Goal: Task Accomplishment & Management: Manage account settings

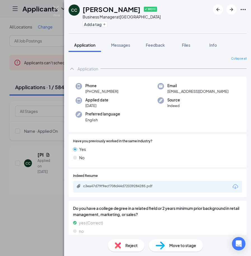
click at [131, 247] on span "Reject" at bounding box center [131, 245] width 12 height 6
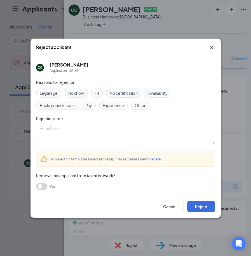
click at [75, 94] on span "No show" at bounding box center [76, 93] width 16 height 6
click at [212, 48] on icon "Cross" at bounding box center [211, 47] width 3 height 3
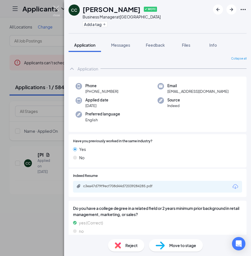
click at [55, 9] on img at bounding box center [56, 11] width 7 height 11
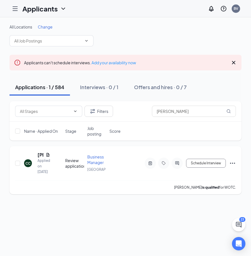
click at [94, 161] on span "Business Manager" at bounding box center [95, 159] width 16 height 11
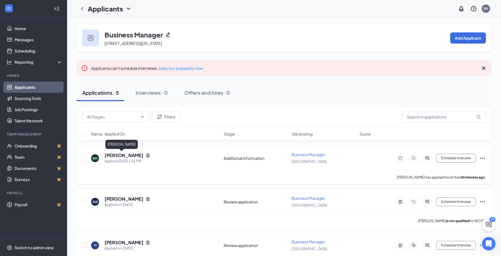
click at [119, 154] on h5 "[PERSON_NAME]" at bounding box center [124, 155] width 39 height 6
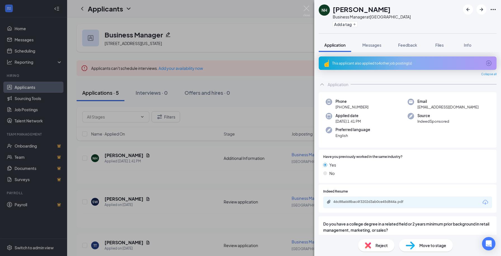
click at [250, 63] on div "This applicant also applied to 4 other job posting(s)" at bounding box center [407, 63] width 150 height 5
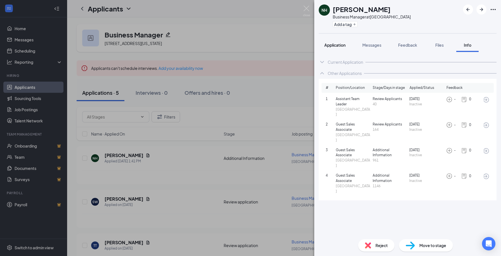
click at [250, 47] on span "Application" at bounding box center [334, 44] width 21 height 5
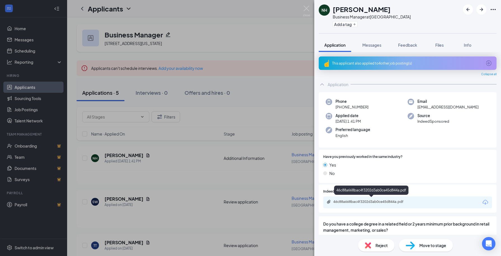
click at [250, 203] on div "46c88a668bac4f3202d3ab0ce45d844a.pdf" at bounding box center [371, 202] width 91 height 5
click at [250, 65] on div "This applicant also applied to 4 other job posting(s)" at bounding box center [407, 63] width 150 height 5
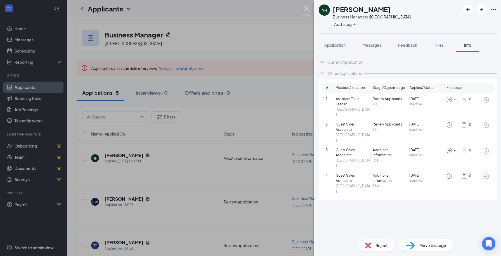
click at [250, 11] on img at bounding box center [306, 11] width 7 height 11
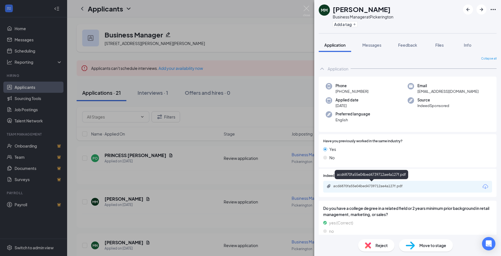
click at [365, 184] on div "acd6870fa55e04bed4739712ae4a127f.pdf" at bounding box center [372, 186] width 78 height 4
click at [482, 10] on icon "ArrowRight" at bounding box center [481, 9] width 3 height 3
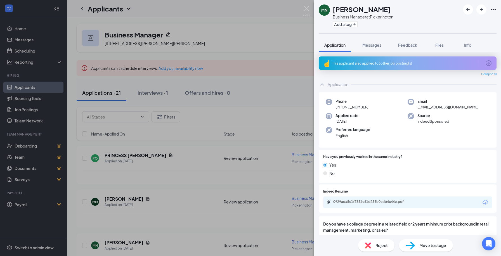
click at [396, 64] on div "This applicant also applied to 3 other job posting(s)" at bounding box center [407, 63] width 150 height 5
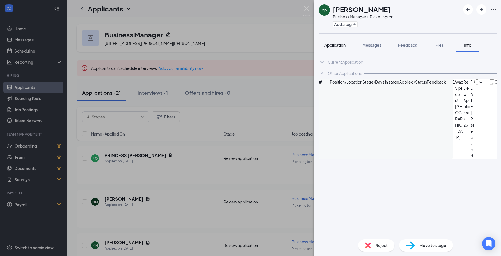
click at [338, 47] on span "Application" at bounding box center [334, 44] width 21 height 5
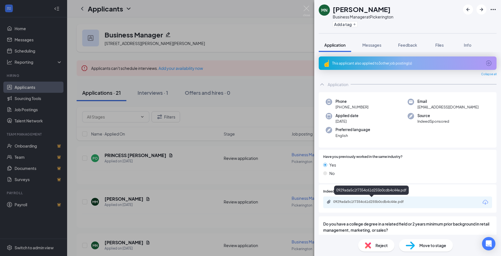
click at [374, 200] on div "0929ada5c1f7354c61d255b0cdb4c44e.pdf" at bounding box center [372, 202] width 78 height 4
click at [371, 243] on div "Reject" at bounding box center [376, 245] width 36 height 12
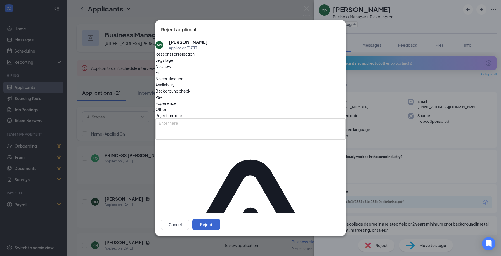
click at [220, 219] on button "Reject" at bounding box center [206, 224] width 28 height 11
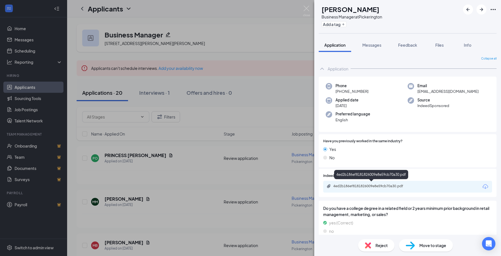
click at [365, 184] on div "4ed2b186ef8181826009e8e59cb70a30.pdf" at bounding box center [372, 186] width 78 height 4
click at [375, 239] on div "Reject Move to stage" at bounding box center [407, 245] width 187 height 21
click at [379, 248] on span "Reject" at bounding box center [381, 245] width 12 height 6
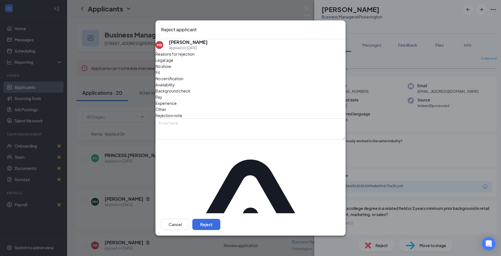
click at [177, 106] on span "Experience" at bounding box center [165, 103] width 21 height 6
click at [220, 219] on button "Reject" at bounding box center [206, 224] width 28 height 11
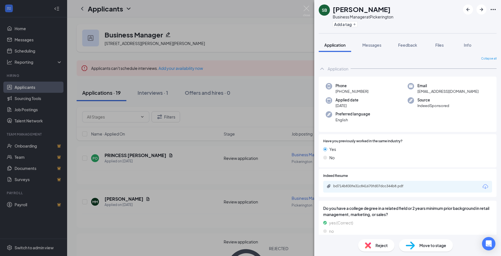
click at [384, 184] on div "bd714b830fe31c841670fd07dcc344b8.pdf" at bounding box center [372, 186] width 78 height 4
click at [411, 44] on span "Feedback" at bounding box center [407, 44] width 19 height 5
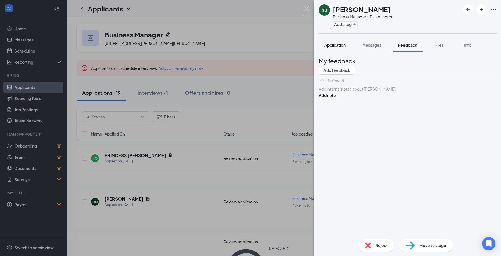
click at [336, 45] on span "Application" at bounding box center [334, 44] width 21 height 5
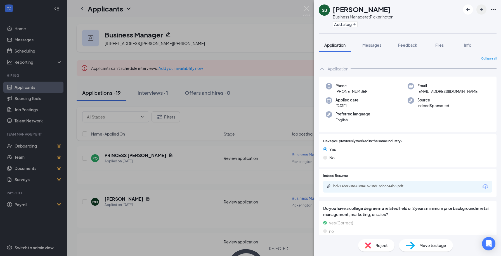
click at [482, 8] on icon "ArrowRight" at bounding box center [481, 9] width 7 height 7
click at [370, 185] on div "515a7f5273491cad01076352baa89670.pdf" at bounding box center [372, 186] width 78 height 4
click at [380, 245] on span "Reject" at bounding box center [381, 245] width 12 height 6
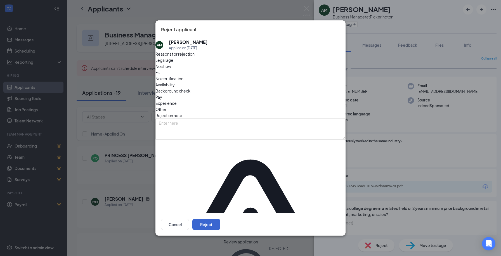
click at [220, 219] on button "Reject" at bounding box center [206, 224] width 28 height 11
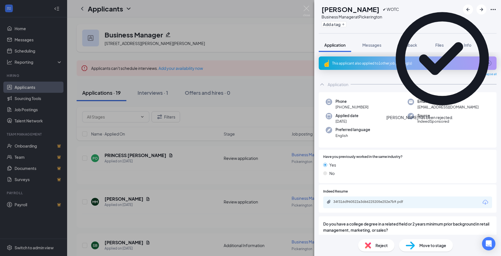
click at [399, 63] on div "This applicant also applied to 1 other job posting(s)" at bounding box center [407, 63] width 150 height 5
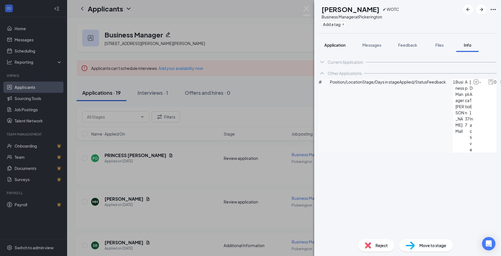
click at [342, 44] on span "Application" at bounding box center [334, 44] width 21 height 5
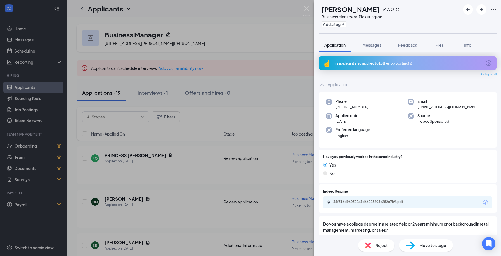
click at [382, 65] on div "This applicant also applied to 1 other job posting(s)" at bounding box center [407, 63] width 150 height 5
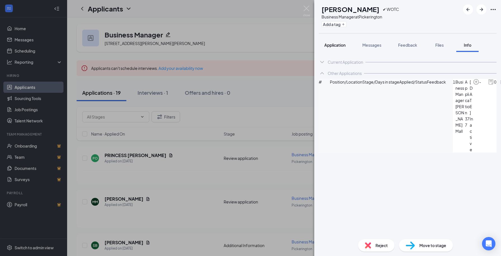
click at [335, 45] on span "Application" at bounding box center [334, 44] width 21 height 5
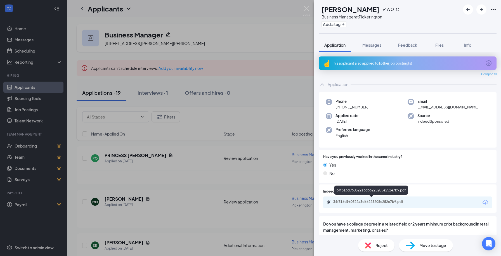
click at [381, 200] on div "34f316d960522a3d66225205e252e7b9.pdf" at bounding box center [372, 202] width 78 height 4
click at [378, 249] on div "Reject" at bounding box center [376, 245] width 36 height 12
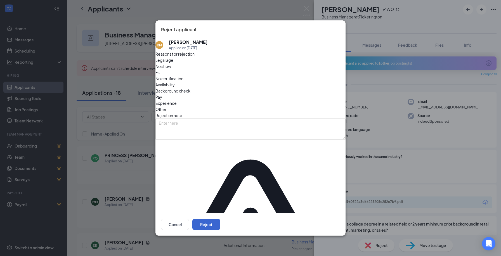
click at [220, 219] on button "Reject" at bounding box center [206, 224] width 28 height 11
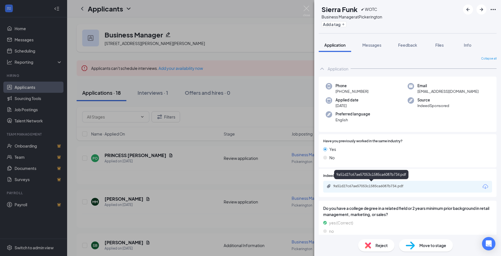
click at [361, 185] on div "9a51d27c67ae57053c1585ca6087b734.pdf" at bounding box center [372, 186] width 78 height 4
click at [383, 242] on div "Reject" at bounding box center [376, 245] width 36 height 12
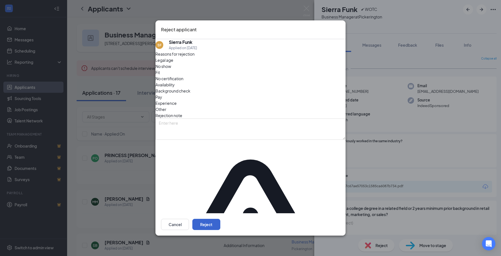
click at [220, 219] on button "Reject" at bounding box center [206, 224] width 28 height 11
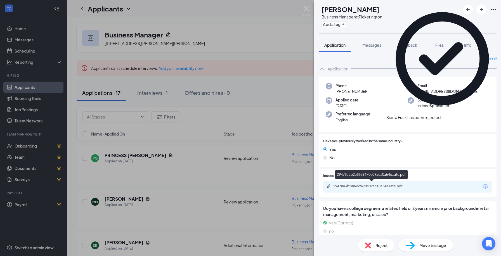
click at [376, 187] on div "29478a3b2a8659670c09ac10a54e1afe.pdf" at bounding box center [371, 186] width 91 height 5
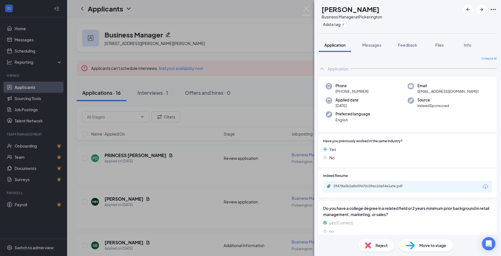
click at [378, 246] on span "Reject" at bounding box center [381, 245] width 12 height 6
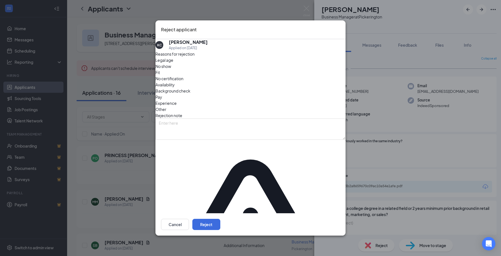
click at [160, 75] on span "Fit" at bounding box center [157, 72] width 4 height 6
click at [177, 104] on span "Experience" at bounding box center [165, 103] width 21 height 6
click at [220, 219] on button "Reject" at bounding box center [206, 224] width 28 height 11
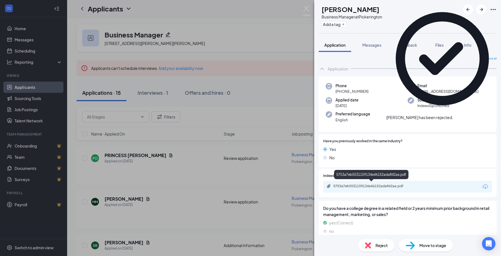
click at [373, 187] on div "5753a7eb5531159134e46152ada842aa.pdf" at bounding box center [371, 186] width 91 height 5
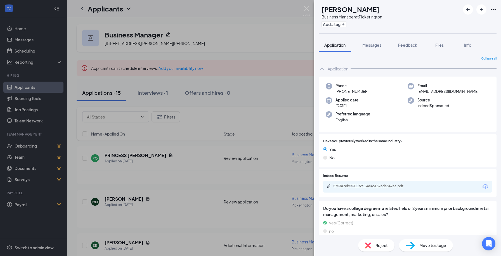
click at [375, 247] on div "Reject" at bounding box center [376, 245] width 36 height 12
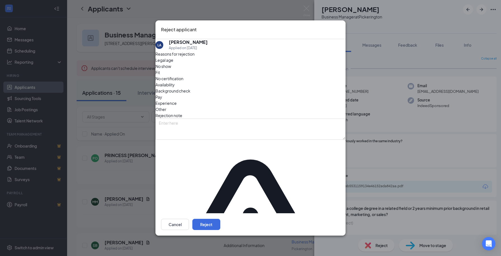
click at [226, 75] on div "Fit" at bounding box center [250, 72] width 190 height 6
click at [177, 104] on span "Experience" at bounding box center [165, 103] width 21 height 6
click at [220, 219] on button "Reject" at bounding box center [206, 224] width 28 height 11
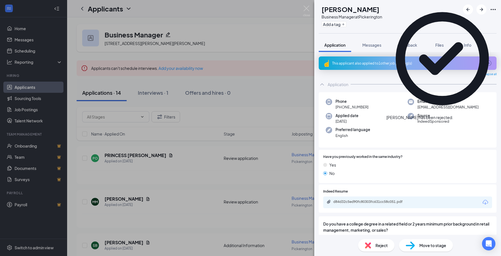
click at [375, 64] on div "This applicant also applied to 1 other job posting(s)" at bounding box center [407, 63] width 150 height 5
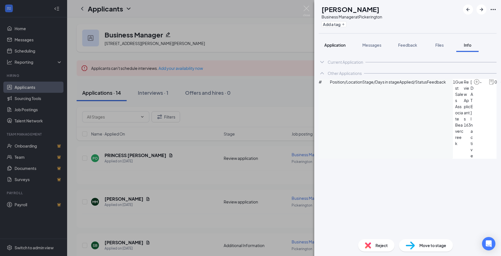
click at [334, 43] on span "Application" at bounding box center [334, 44] width 21 height 5
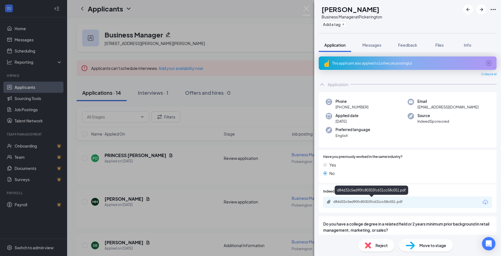
click at [362, 201] on div "d84d32c5ed90fc80303fc631cc58c051.pdf" at bounding box center [372, 202] width 78 height 4
click at [373, 243] on div "Reject" at bounding box center [376, 245] width 36 height 12
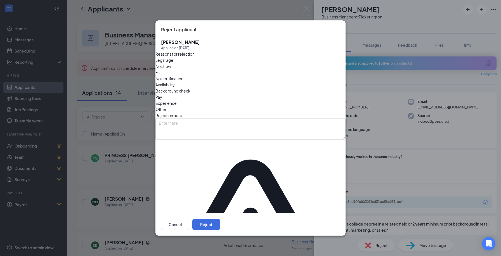
click at [225, 75] on div "Fit" at bounding box center [250, 72] width 190 height 6
click at [234, 101] on div "Experience" at bounding box center [250, 103] width 190 height 6
click at [220, 219] on button "Reject" at bounding box center [206, 224] width 28 height 11
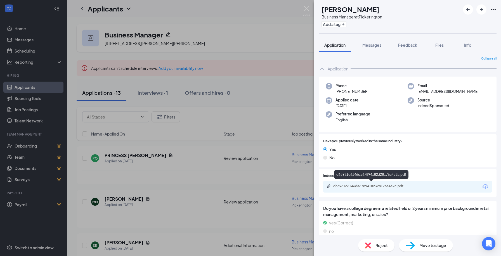
click at [349, 184] on div "d63981c6146da67894182328176a4a2c.pdf" at bounding box center [372, 186] width 78 height 4
click at [374, 249] on div "Reject" at bounding box center [376, 245] width 36 height 12
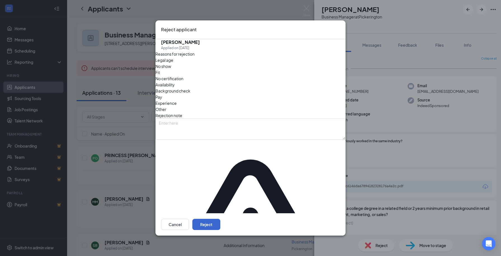
click at [220, 219] on button "Reject" at bounding box center [206, 224] width 28 height 11
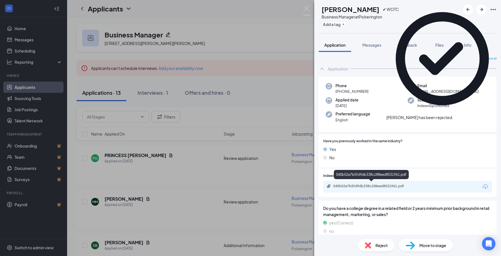
click at [375, 184] on div "040b52e7b5fd9db338c188eed8531961.pdf" at bounding box center [372, 186] width 78 height 4
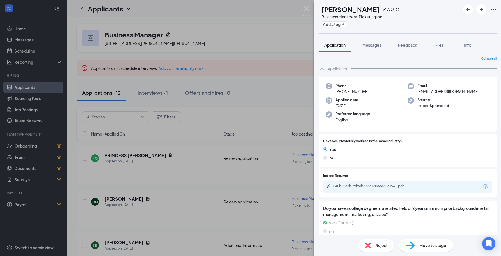
click at [380, 248] on span "Reject" at bounding box center [381, 245] width 12 height 6
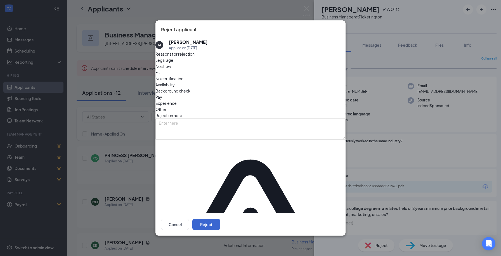
click at [220, 219] on button "Reject" at bounding box center [206, 224] width 28 height 11
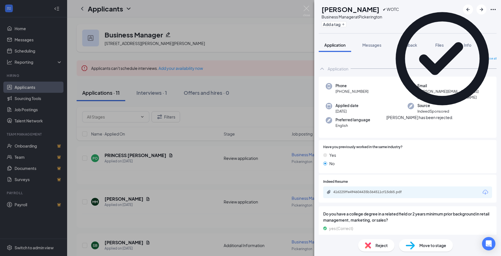
click at [368, 186] on div "416225ffe494604435b364511cf15d65.pdf" at bounding box center [407, 192] width 169 height 12
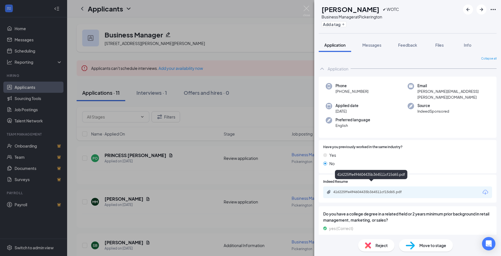
click at [368, 190] on div "416225ffe494604435b364511cf15d65.pdf" at bounding box center [372, 192] width 78 height 4
click at [373, 240] on div "Reject" at bounding box center [376, 245] width 36 height 12
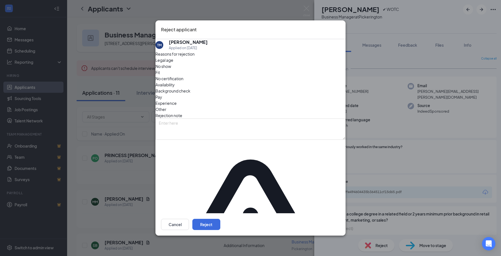
click at [160, 75] on span "Fit" at bounding box center [157, 72] width 4 height 6
click at [177, 106] on span "Experience" at bounding box center [165, 103] width 21 height 6
click at [220, 219] on button "Reject" at bounding box center [206, 224] width 28 height 11
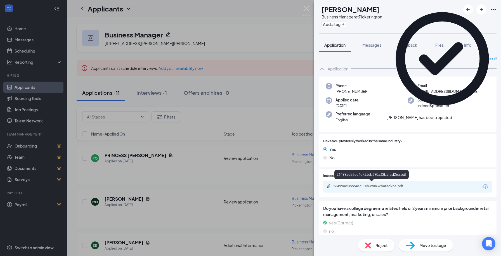
click at [380, 188] on div "26499ad58cc4c711eb390a32bafad26a.pdf" at bounding box center [371, 186] width 91 height 5
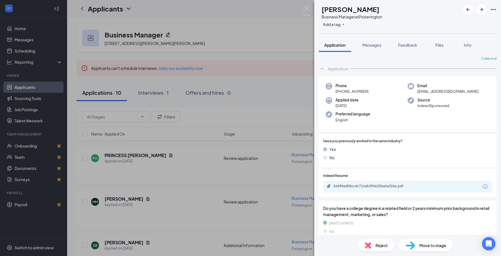
click at [375, 248] on span "Reject" at bounding box center [381, 245] width 12 height 6
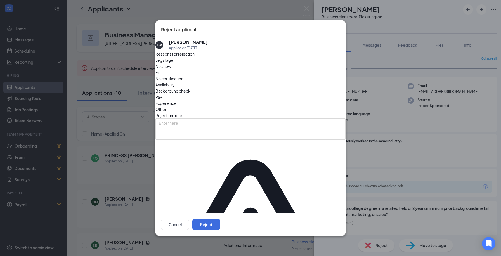
click at [221, 75] on div "Fit" at bounding box center [250, 72] width 190 height 6
click at [177, 106] on span "Experience" at bounding box center [165, 103] width 21 height 6
click at [220, 219] on button "Reject" at bounding box center [206, 224] width 28 height 11
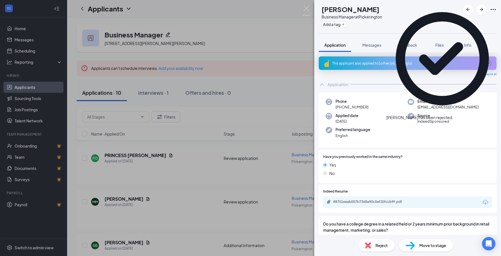
click at [458, 116] on icon "Cross" at bounding box center [456, 117] width 3 height 3
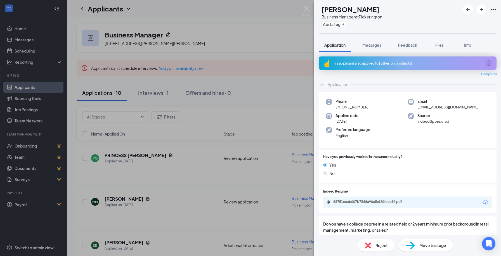
click at [407, 63] on div "This applicant also applied to 1 other job posting(s)" at bounding box center [407, 63] width 150 height 5
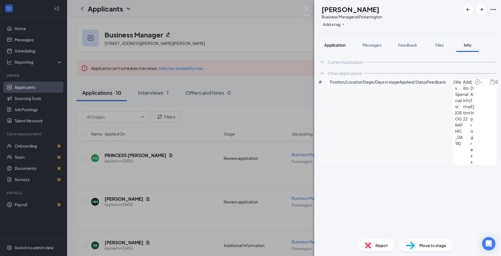
click at [338, 48] on div "Application" at bounding box center [334, 45] width 21 height 6
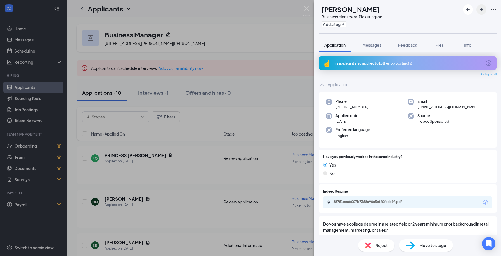
click at [480, 11] on icon "ArrowRight" at bounding box center [481, 9] width 7 height 7
click at [411, 44] on span "Feedback" at bounding box center [407, 44] width 19 height 5
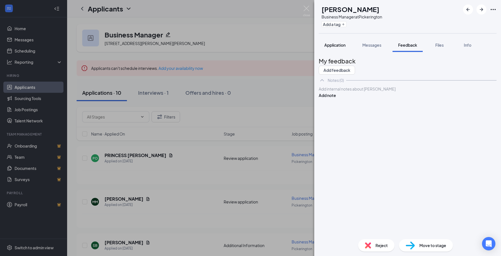
click at [337, 46] on span "Application" at bounding box center [334, 44] width 21 height 5
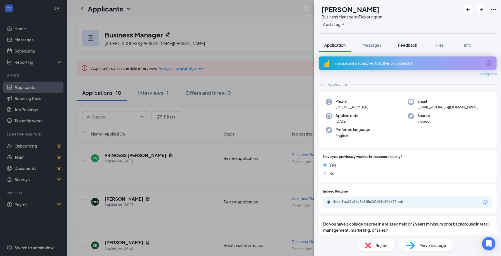
click at [407, 46] on span "Feedback" at bounding box center [407, 44] width 19 height 5
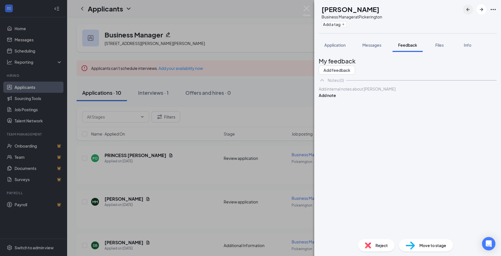
click at [465, 8] on icon "ArrowLeftNew" at bounding box center [468, 9] width 7 height 7
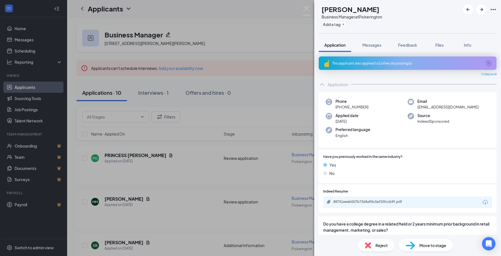
click at [411, 45] on span "Feedback" at bounding box center [407, 44] width 19 height 5
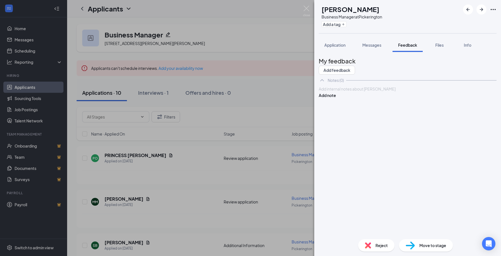
click at [368, 92] on div at bounding box center [407, 89] width 177 height 6
click at [336, 98] on button "Add note" at bounding box center [327, 95] width 17 height 6
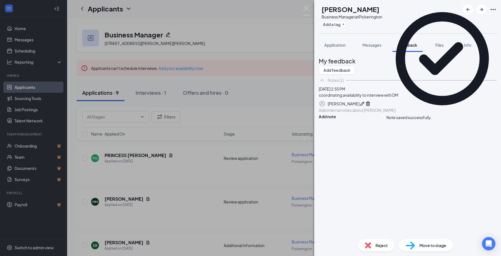
click at [432, 115] on icon "Cross" at bounding box center [432, 115] width 0 height 0
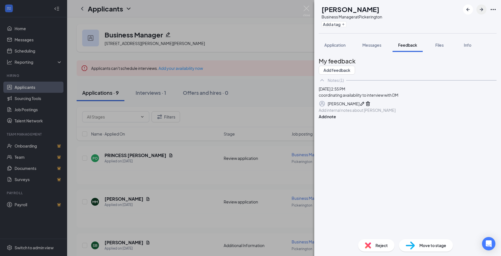
click at [482, 10] on icon "ArrowRight" at bounding box center [481, 9] width 3 height 3
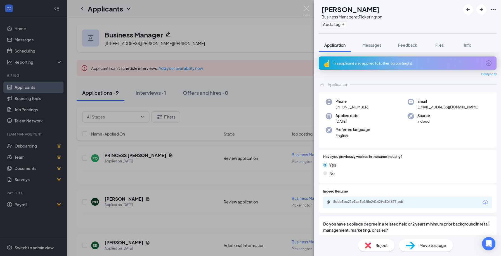
click at [379, 63] on div "This applicant also applied to 1 other job posting(s)" at bounding box center [407, 63] width 150 height 5
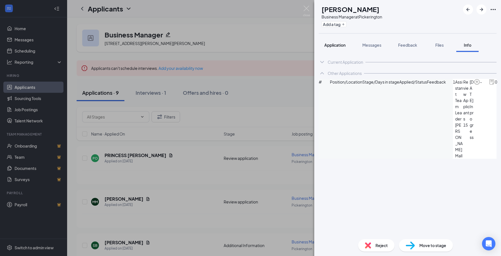
click at [344, 44] on span "Application" at bounding box center [334, 44] width 21 height 5
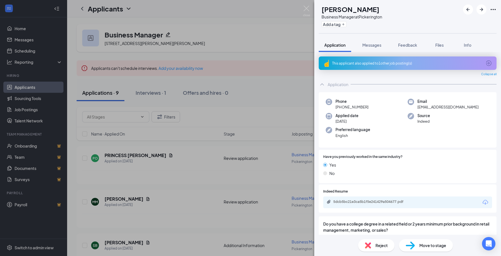
click at [370, 198] on div "5dcb5bc21e3ca5b1f5e241429a504677.pdf" at bounding box center [407, 203] width 169 height 12
click at [365, 200] on div "5dcb5bc21e3ca5b1f5e241429a504677.pdf" at bounding box center [372, 202] width 78 height 4
click at [375, 241] on div "Reject" at bounding box center [376, 245] width 36 height 12
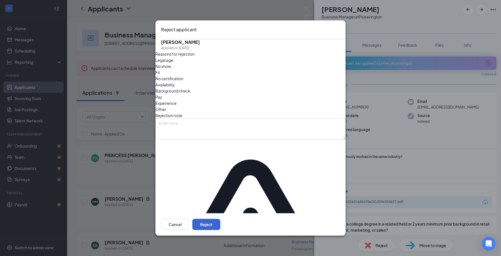
click at [220, 219] on button "Reject" at bounding box center [206, 224] width 28 height 11
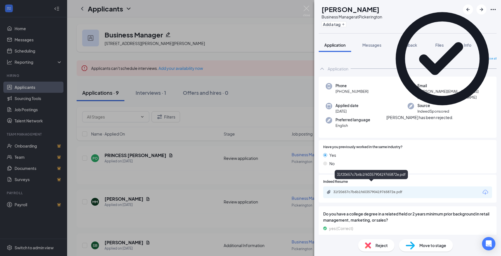
click at [380, 190] on div "31f20657c7b6b1f6035790419765872e.pdf" at bounding box center [372, 192] width 78 height 4
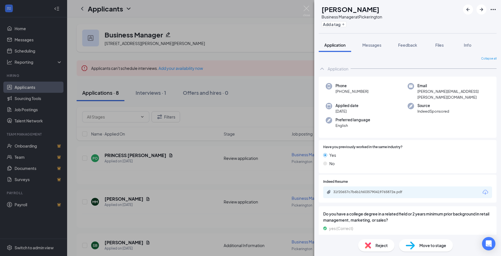
click at [382, 243] on span "Reject" at bounding box center [381, 245] width 12 height 6
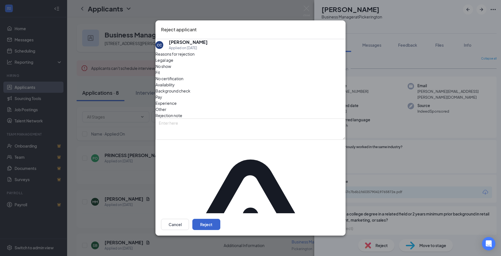
click at [220, 219] on button "Reject" at bounding box center [206, 224] width 28 height 11
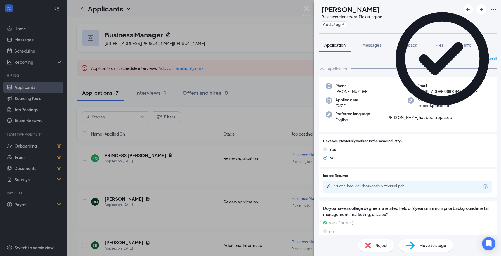
click at [458, 116] on icon "Cross" at bounding box center [456, 117] width 3 height 3
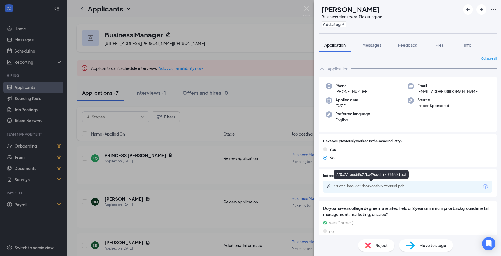
click at [373, 186] on div "770c271bed58c27ba49cdeb97f95880d.pdf" at bounding box center [372, 186] width 78 height 4
click at [374, 248] on div "Reject" at bounding box center [376, 245] width 36 height 12
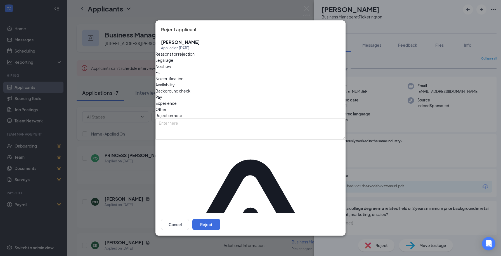
click at [226, 75] on div "Fit" at bounding box center [250, 72] width 190 height 6
click at [177, 105] on span "Experience" at bounding box center [165, 103] width 21 height 6
click at [326, 213] on div "Cancel Reject" at bounding box center [250, 224] width 190 height 22
click at [220, 219] on button "Reject" at bounding box center [206, 224] width 28 height 11
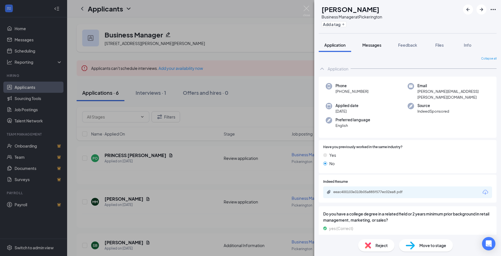
click at [378, 47] on span "Messages" at bounding box center [371, 44] width 19 height 5
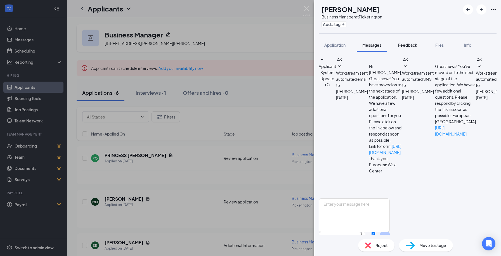
click at [412, 49] on button "Feedback" at bounding box center [407, 45] width 30 height 14
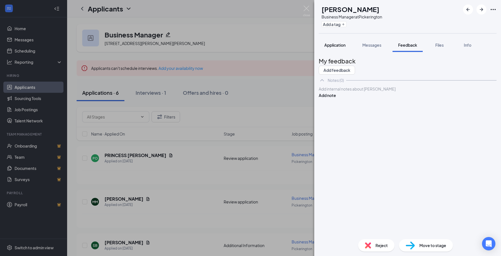
click at [338, 46] on span "Application" at bounding box center [334, 44] width 21 height 5
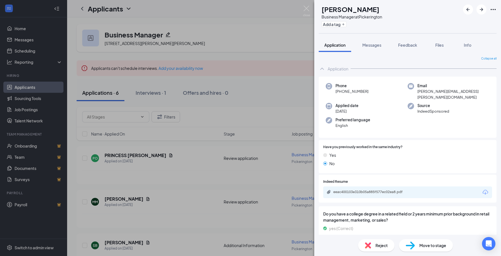
click at [376, 186] on div "eeac400103e310b05a885f577ec02ea8.pdf" at bounding box center [407, 192] width 169 height 12
click at [375, 190] on div "eeac400103e310b05a885f577ec02ea8.pdf" at bounding box center [372, 192] width 78 height 4
click at [379, 240] on div "Reject" at bounding box center [376, 245] width 36 height 12
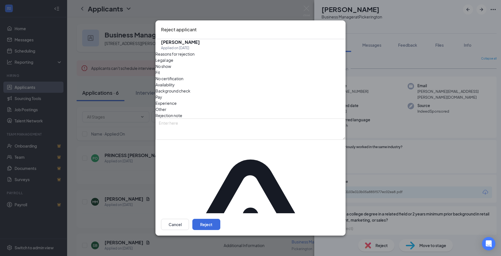
click at [160, 75] on span "Fit" at bounding box center [157, 72] width 4 height 6
click at [220, 219] on button "Reject" at bounding box center [206, 224] width 28 height 11
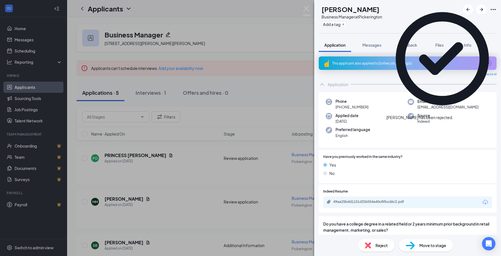
click at [376, 61] on div "This applicant also applied to 2 other job posting(s)" at bounding box center [407, 63] width 150 height 5
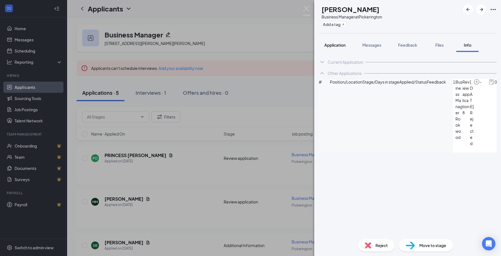
click at [342, 45] on span "Application" at bounding box center [334, 44] width 21 height 5
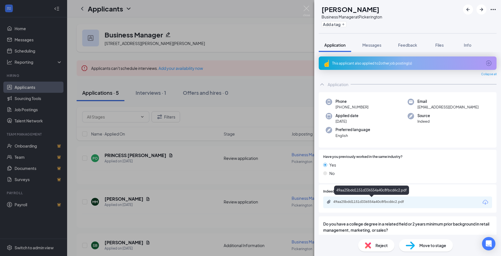
click at [365, 200] on div "49aa25bdd1151d336554a40c8fbcd6c2.pdf" at bounding box center [372, 202] width 78 height 4
click at [375, 246] on div "Reject" at bounding box center [376, 245] width 36 height 12
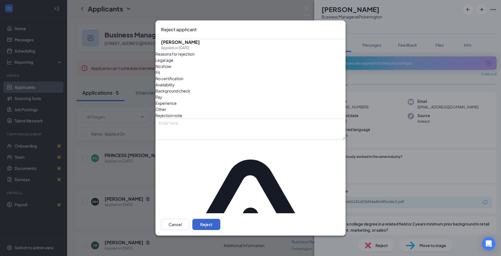
click at [220, 219] on button "Reject" at bounding box center [206, 224] width 28 height 11
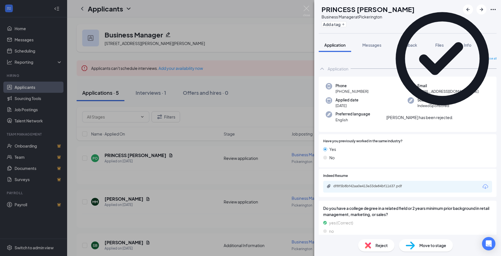
click at [453, 115] on icon "Cross" at bounding box center [453, 115] width 0 height 0
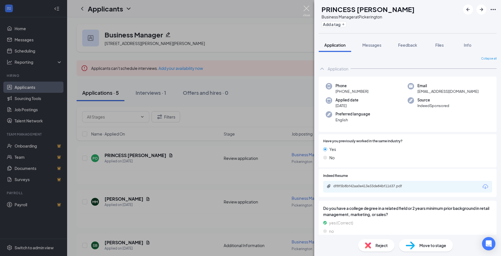
click at [309, 8] on img at bounding box center [306, 11] width 7 height 11
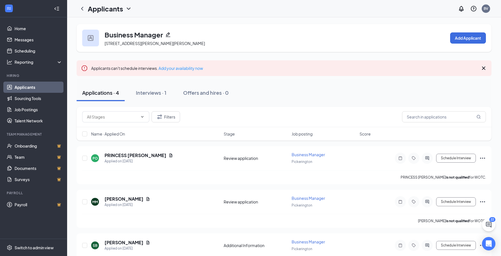
click at [45, 87] on link "Applicants" at bounding box center [39, 87] width 48 height 11
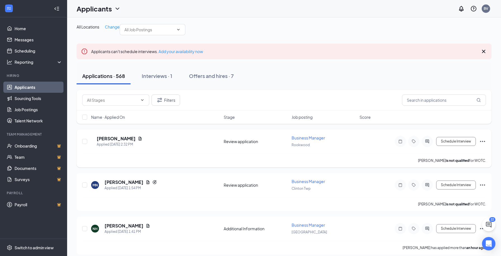
click at [306, 140] on span "Business Manager" at bounding box center [309, 137] width 34 height 5
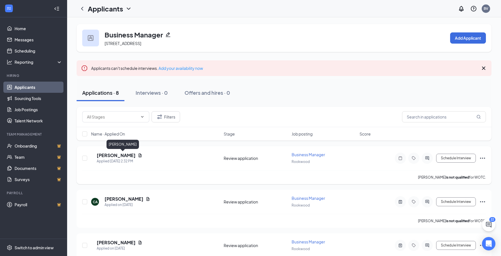
click at [126, 155] on h5 "Jayden Gerbus" at bounding box center [116, 155] width 39 height 6
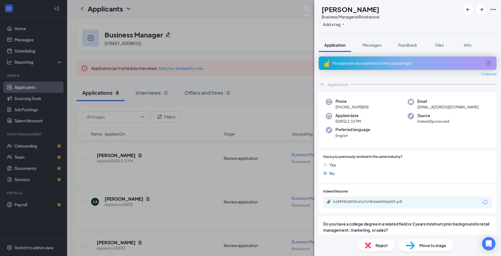
click at [378, 63] on div "This applicant also applied to 1 other job posting(s)" at bounding box center [407, 63] width 150 height 5
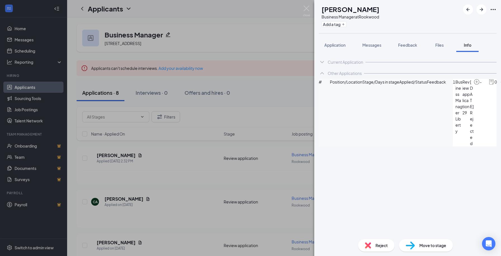
click at [210, 149] on div "JG Jayden Gerbus Business Manager at Rookwood Add a tag Application Messages Fe…" at bounding box center [250, 128] width 501 height 256
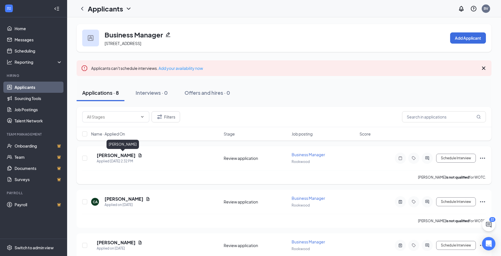
click at [122, 153] on h5 "Jayden Gerbus" at bounding box center [116, 155] width 39 height 6
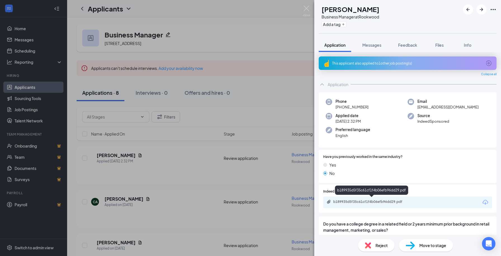
click at [363, 200] on div "b189935d5f35c61cf1f4b06efb96dd29.pdf" at bounding box center [372, 202] width 78 height 4
click at [304, 10] on img at bounding box center [306, 11] width 7 height 11
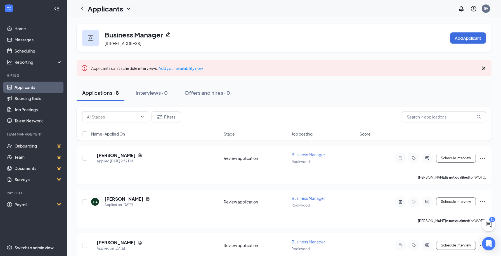
click at [39, 88] on link "Applicants" at bounding box center [39, 87] width 48 height 11
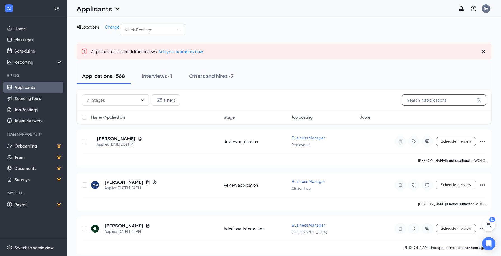
click at [429, 106] on input "text" at bounding box center [444, 99] width 84 height 11
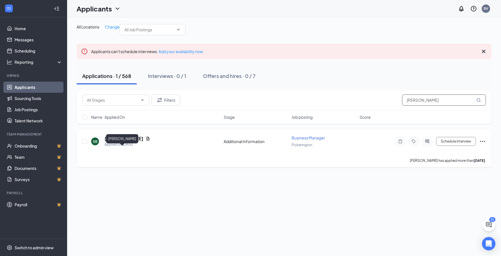
type input "sanae banks"
click at [123, 142] on h5 "Sanae Banks" at bounding box center [124, 139] width 39 height 6
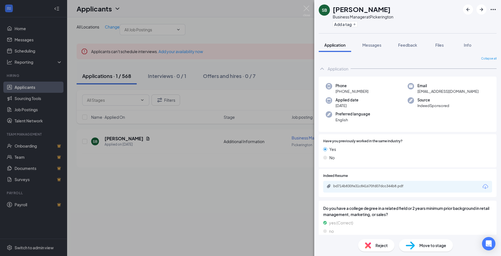
click at [384, 242] on div "Reject" at bounding box center [376, 245] width 36 height 12
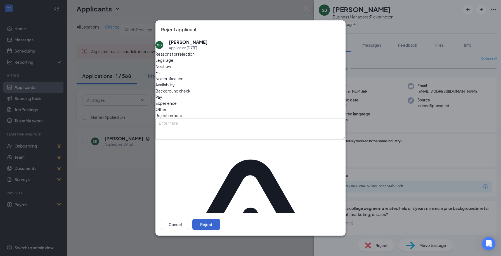
click at [220, 219] on button "Reject" at bounding box center [206, 224] width 28 height 11
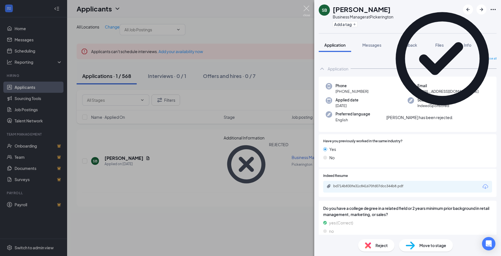
click at [309, 10] on img at bounding box center [306, 11] width 7 height 11
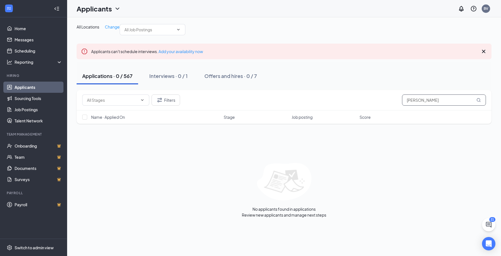
click at [432, 106] on input "sanae banks" at bounding box center [444, 99] width 84 height 11
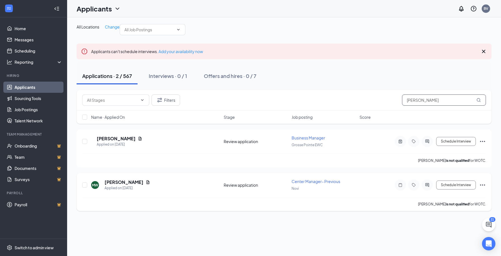
type input "Madison whitney"
click at [317, 184] on span "Center Manager- Previous" at bounding box center [316, 181] width 49 height 5
